Goal: Check status: Check status

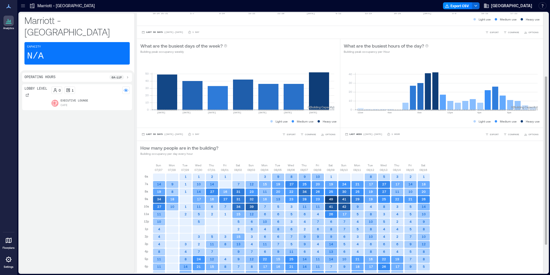
scroll to position [141, 0]
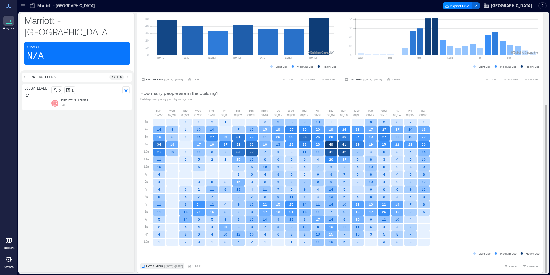
click at [150, 266] on span "Last 3 Weeks" at bounding box center [154, 266] width 17 height 0
click at [158, 256] on span "Custom" at bounding box center [152, 255] width 12 height 4
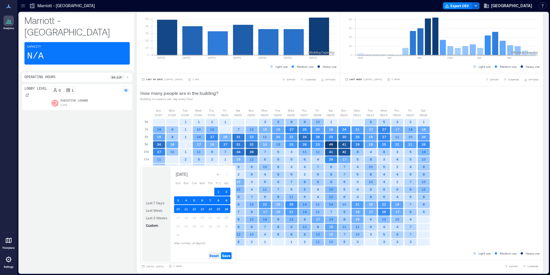
click at [216, 255] on span "Reset" at bounding box center [214, 255] width 9 height 5
click at [229, 216] on button "23" at bounding box center [226, 217] width 8 height 8
click at [218, 217] on button "22" at bounding box center [218, 217] width 8 height 8
click at [227, 254] on span "Save" at bounding box center [226, 255] width 8 height 5
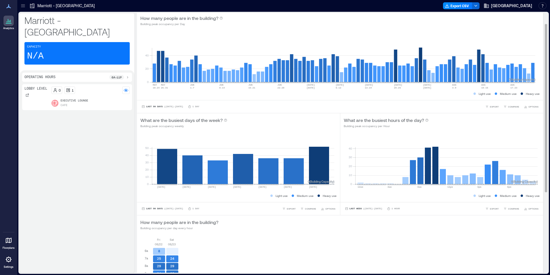
scroll to position [0, 0]
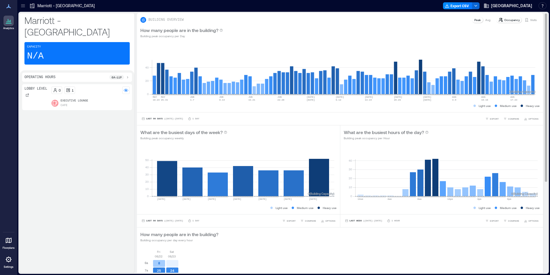
click at [531, 20] on p "Visits" at bounding box center [533, 20] width 7 height 5
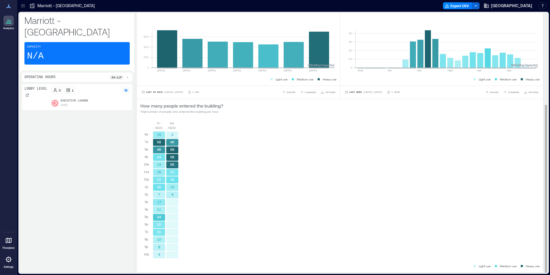
scroll to position [141, 0]
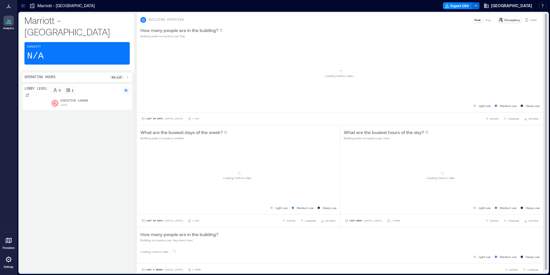
click at [530, 21] on p "Visits" at bounding box center [533, 20] width 7 height 5
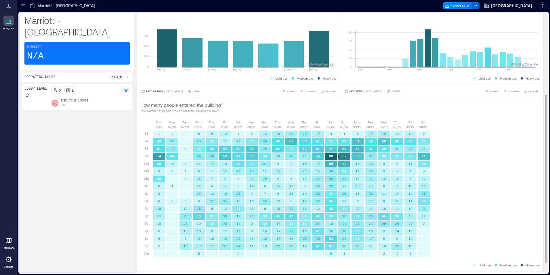
scroll to position [141, 0]
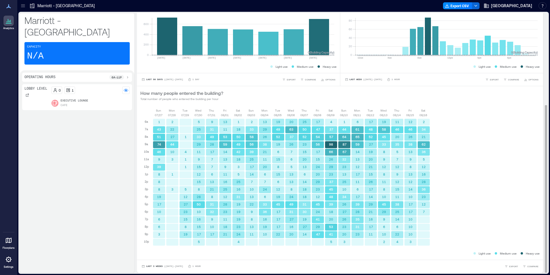
click at [153, 263] on div "Last 3 Weeks | [DATE] - [DATE] 1 Hour EXPORT COMPARE" at bounding box center [340, 265] width 406 height 13
click at [153, 266] on span "Last 3 Weeks" at bounding box center [154, 266] width 17 height 0
click at [154, 256] on span "Custom" at bounding box center [152, 255] width 12 height 4
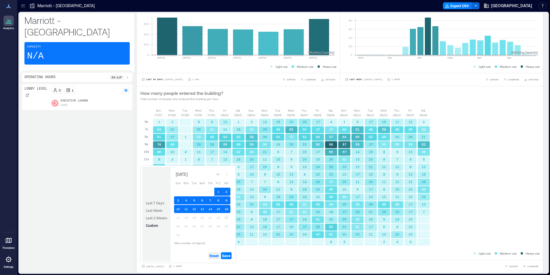
click at [213, 256] on span "Reset" at bounding box center [214, 255] width 9 height 5
click at [227, 216] on button "23" at bounding box center [226, 217] width 8 height 8
click at [220, 216] on button "22" at bounding box center [218, 217] width 8 height 8
click at [230, 256] on span "Save" at bounding box center [226, 255] width 8 height 5
